Goal: Navigation & Orientation: Understand site structure

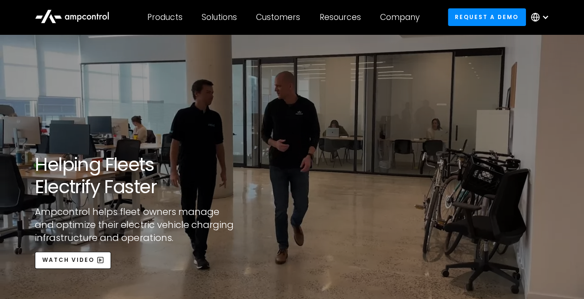
scroll to position [46, 0]
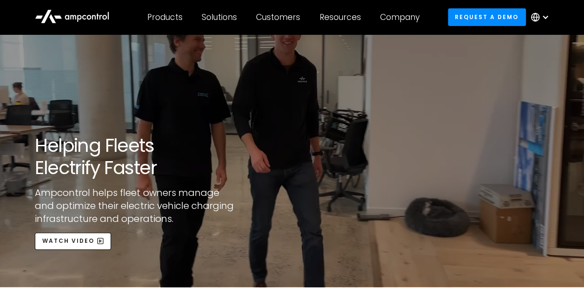
click at [543, 15] on div at bounding box center [545, 16] width 7 height 7
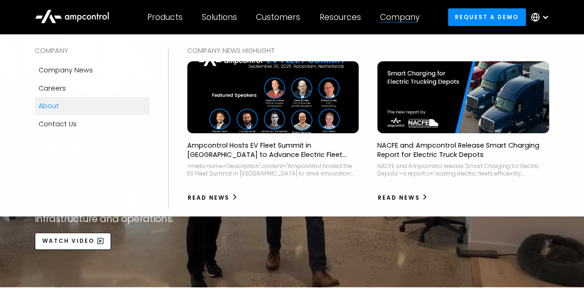
click at [419, 14] on div "Company" at bounding box center [399, 17] width 39 height 10
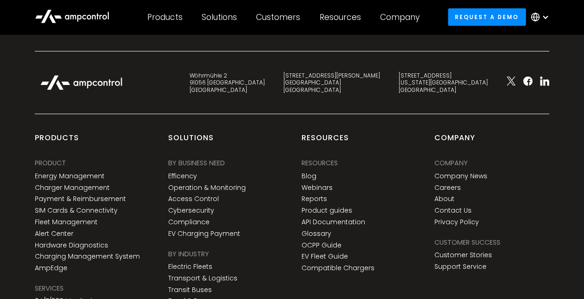
scroll to position [1479, 0]
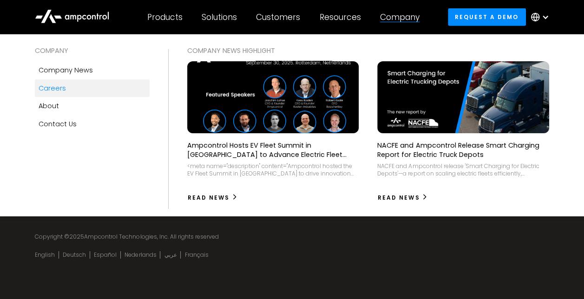
click at [331, 89] on img at bounding box center [273, 97] width 189 height 79
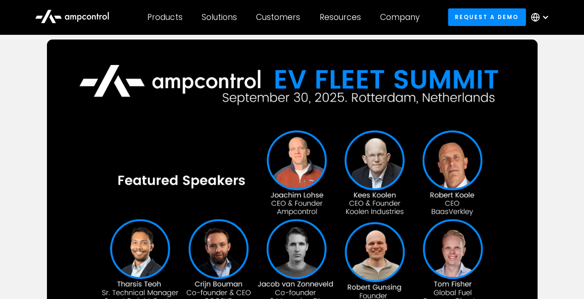
scroll to position [186, 0]
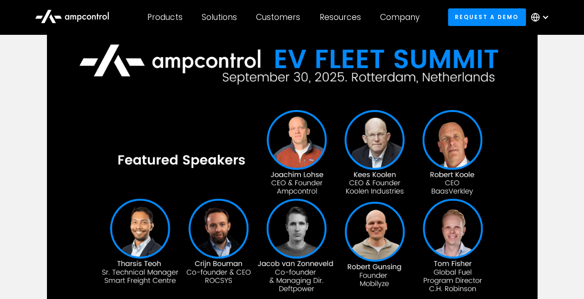
click at [538, 21] on icon at bounding box center [535, 17] width 9 height 9
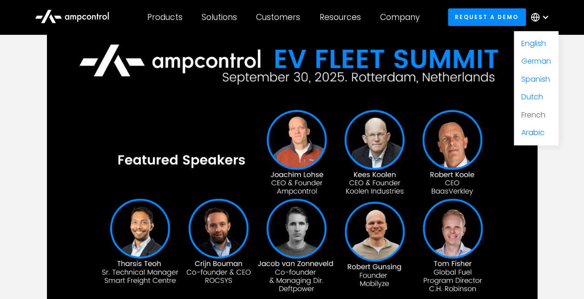
click at [539, 118] on link "French" at bounding box center [533, 115] width 24 height 11
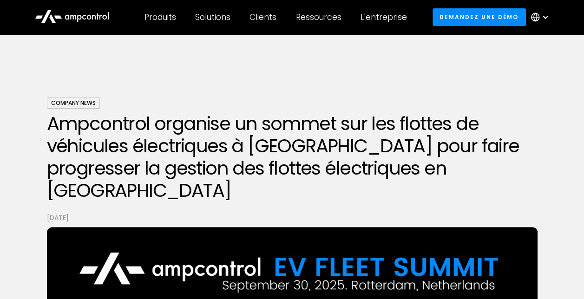
click at [160, 11] on div "Produits Produits Gestion de l'énergie Gestion de la charge, optimisation des c…" at bounding box center [160, 17] width 51 height 33
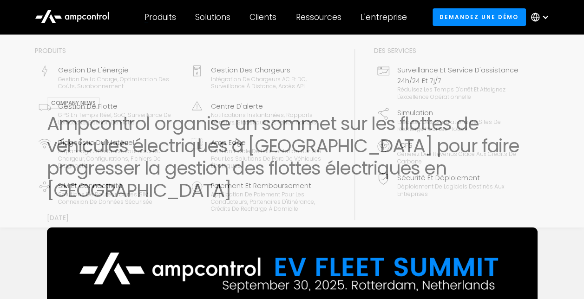
click at [168, 15] on div "Produits" at bounding box center [161, 17] width 32 height 10
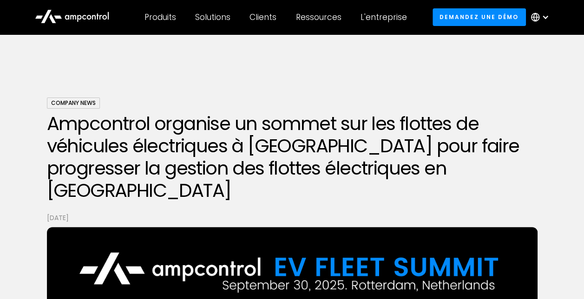
click at [92, 26] on icon at bounding box center [72, 16] width 74 height 22
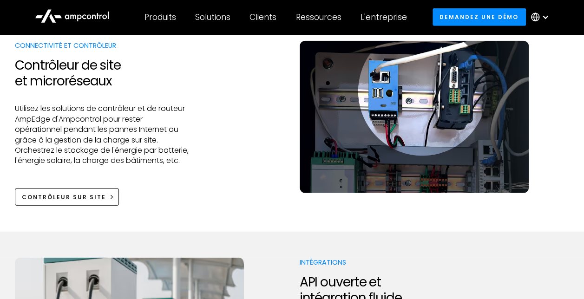
scroll to position [1255, 0]
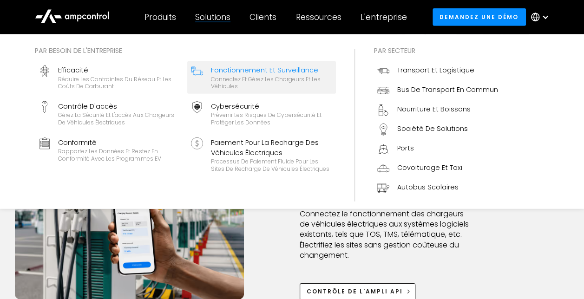
click at [218, 70] on div "Fonctionnement et surveillance" at bounding box center [271, 70] width 122 height 10
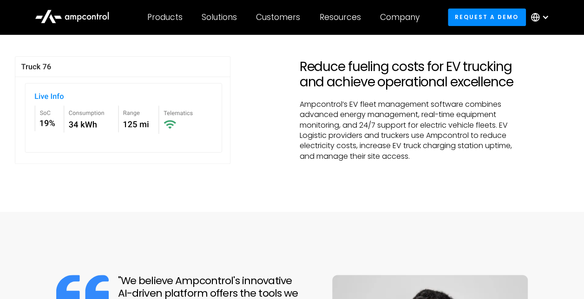
scroll to position [418, 0]
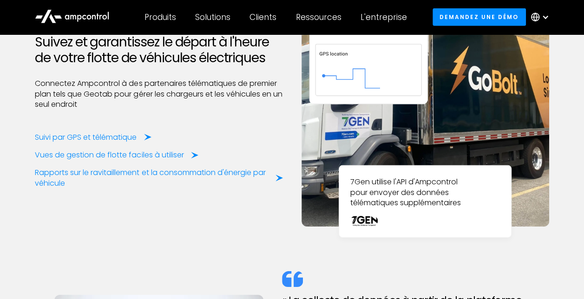
scroll to position [1394, 0]
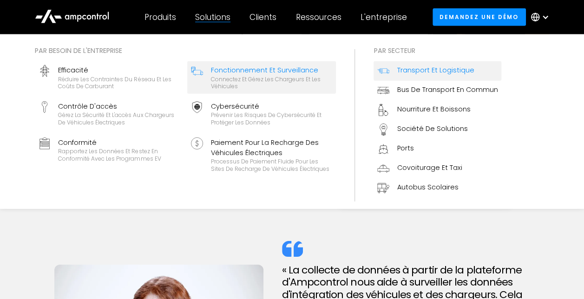
click at [403, 68] on div "Transport et logistique" at bounding box center [435, 70] width 77 height 10
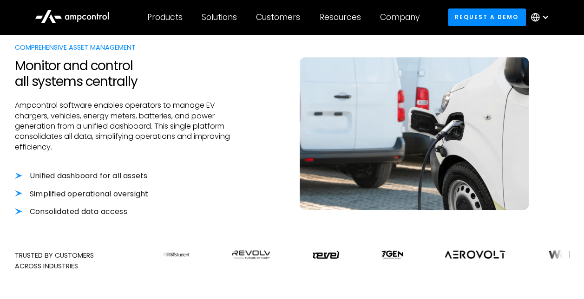
scroll to position [604, 0]
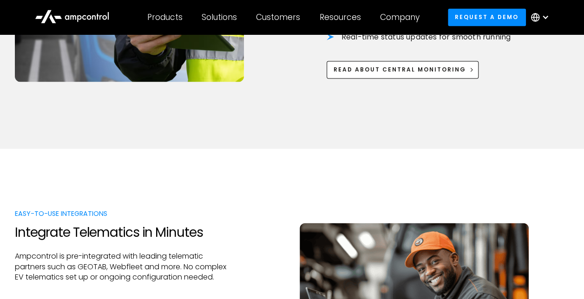
scroll to position [883, 0]
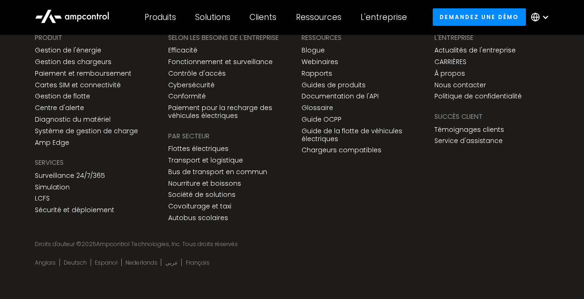
scroll to position [3159, 0]
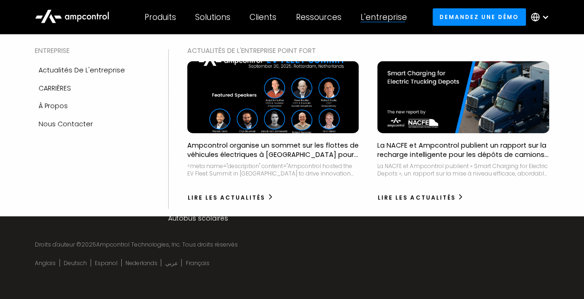
click at [374, 14] on div "L'entreprise" at bounding box center [384, 17] width 46 height 10
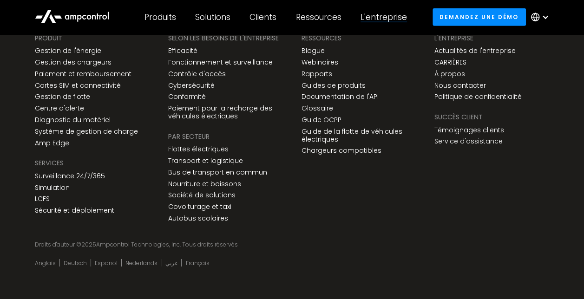
click at [374, 14] on div "L'entreprise" at bounding box center [384, 17] width 46 height 10
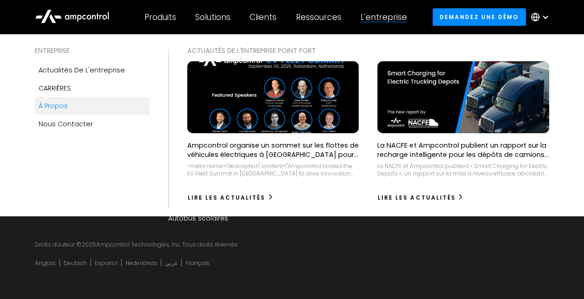
click at [69, 99] on link "À propos" at bounding box center [92, 106] width 115 height 18
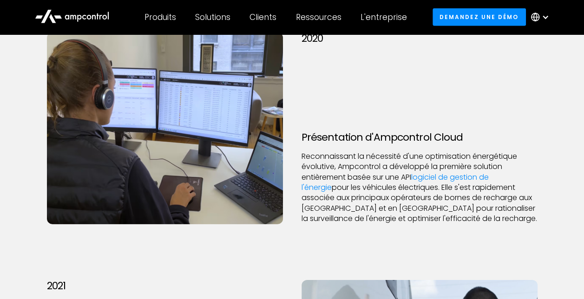
scroll to position [1319, 0]
